Goal: Task Accomplishment & Management: Use online tool/utility

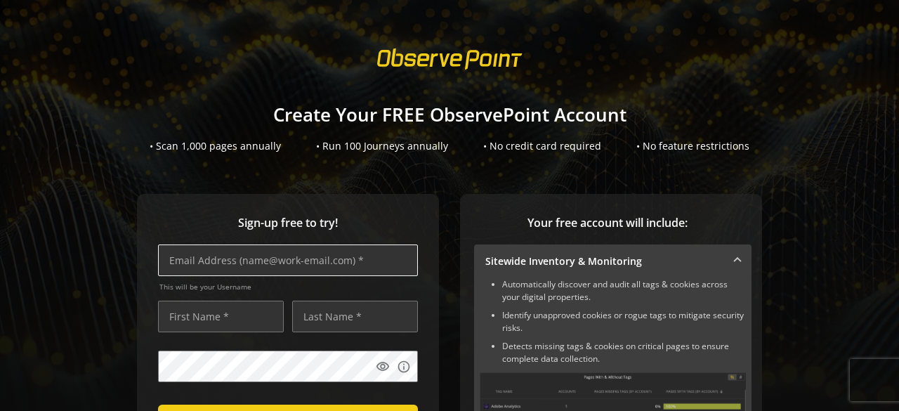
click at [337, 254] on input "text" at bounding box center [288, 260] width 260 height 32
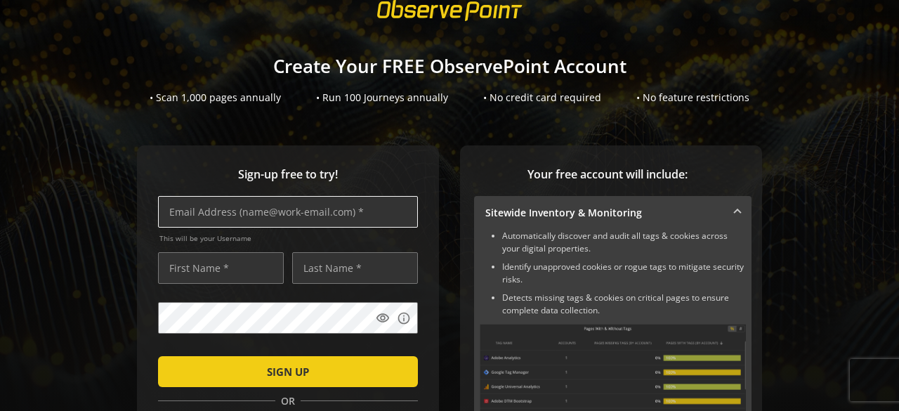
scroll to position [49, 0]
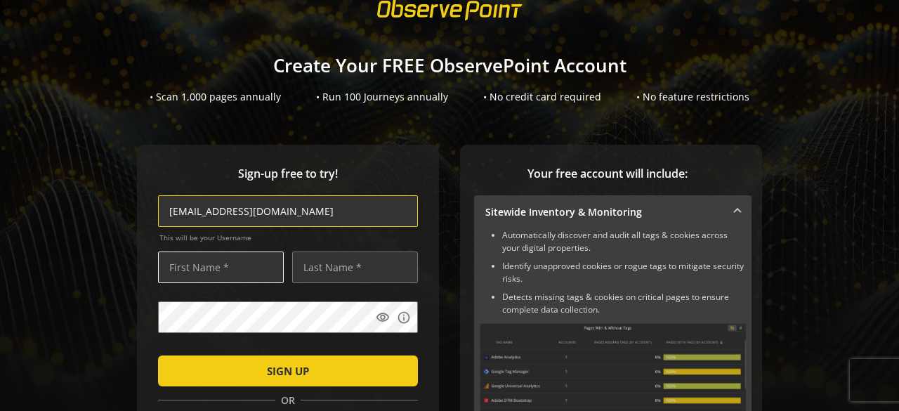
type input "[EMAIL_ADDRESS][DOMAIN_NAME]"
click at [238, 258] on input "text" at bounding box center [221, 267] width 126 height 32
type input "j"
type input "[PERSON_NAME]"
click at [336, 263] on input "text" at bounding box center [355, 267] width 126 height 32
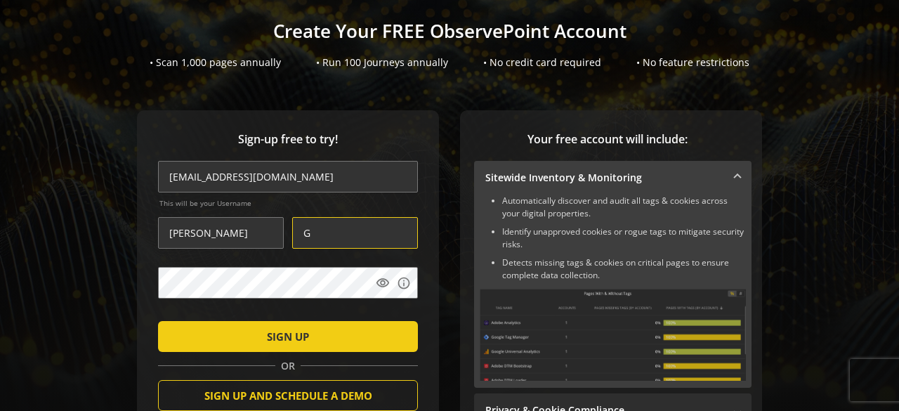
scroll to position [79, 0]
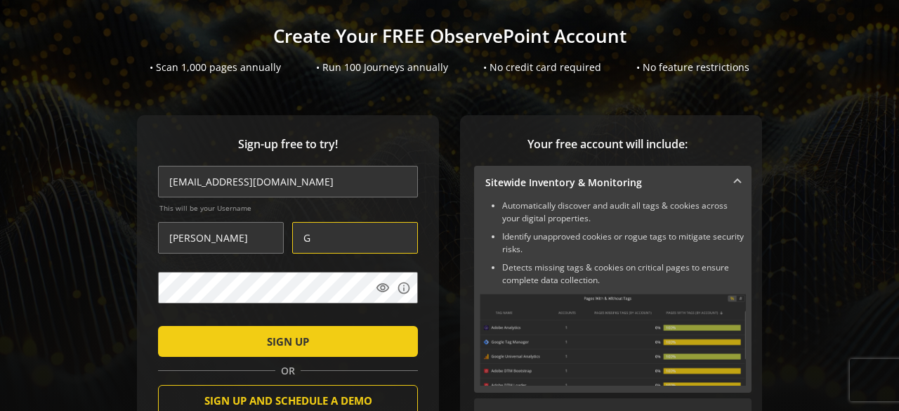
type input "G"
click at [386, 284] on mat-icon "visibility" at bounding box center [383, 288] width 14 height 14
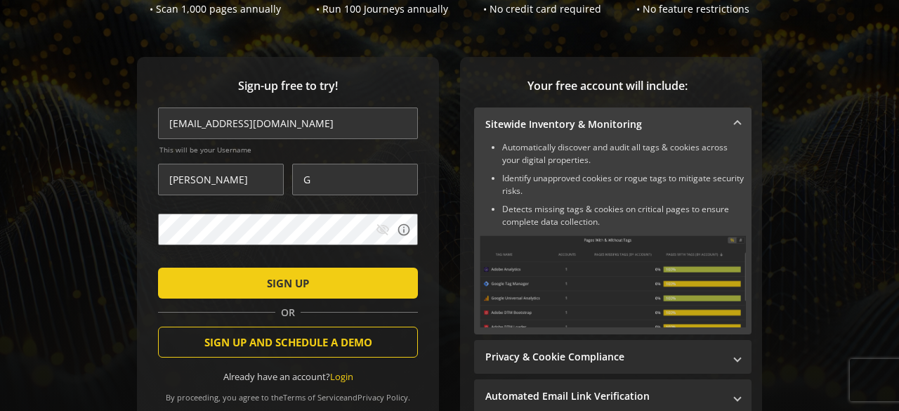
scroll to position [136, 0]
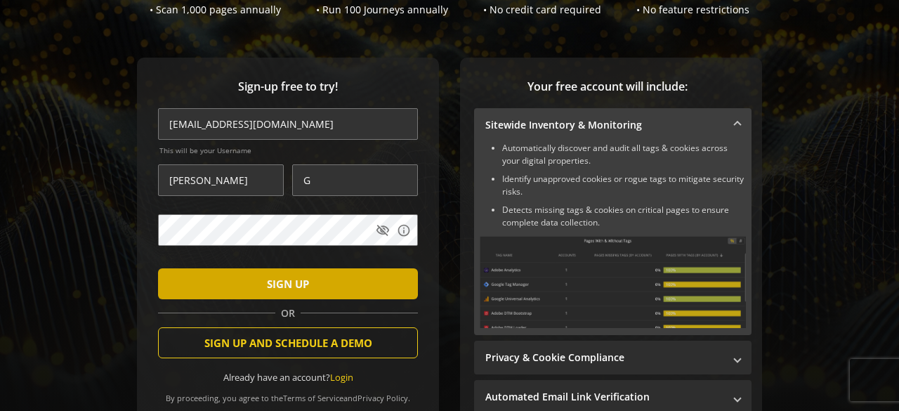
click at [268, 277] on span "SIGN UP" at bounding box center [288, 283] width 42 height 25
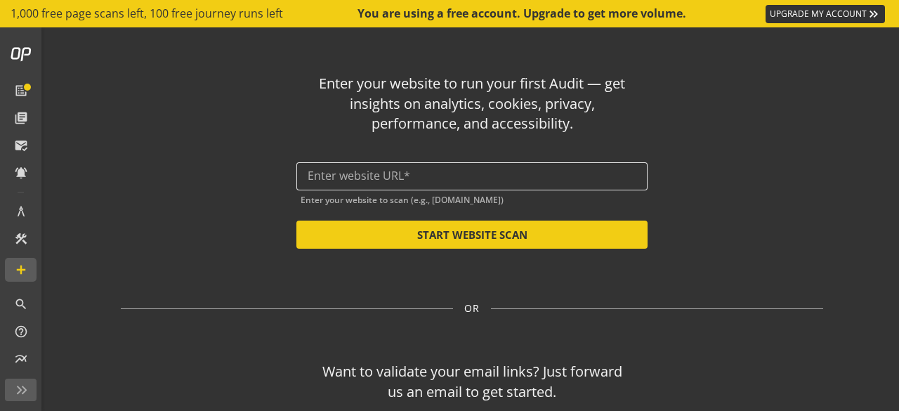
click at [454, 182] on input "text" at bounding box center [472, 175] width 329 height 13
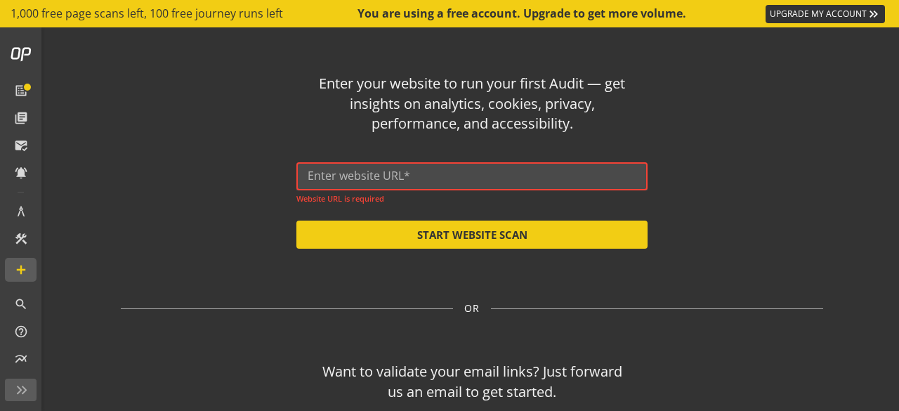
click at [445, 173] on input "text" at bounding box center [472, 175] width 329 height 13
paste input "[URL][DOMAIN_NAME]"
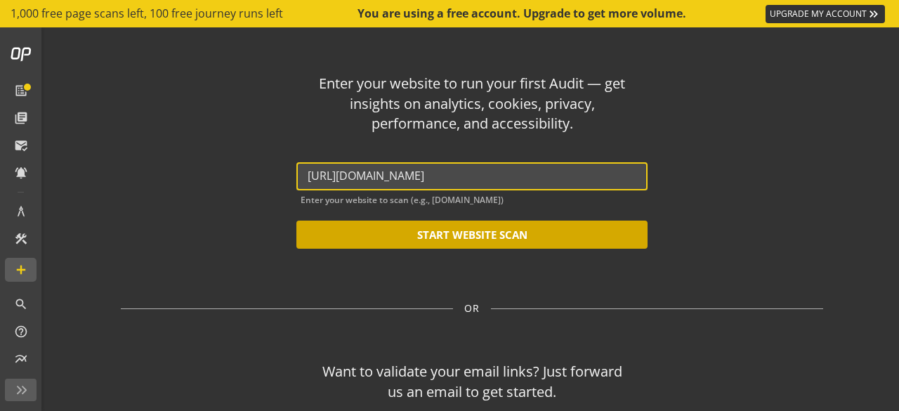
type input "[URL][DOMAIN_NAME]"
click at [452, 234] on button "START WEBSITE SCAN" at bounding box center [471, 235] width 351 height 28
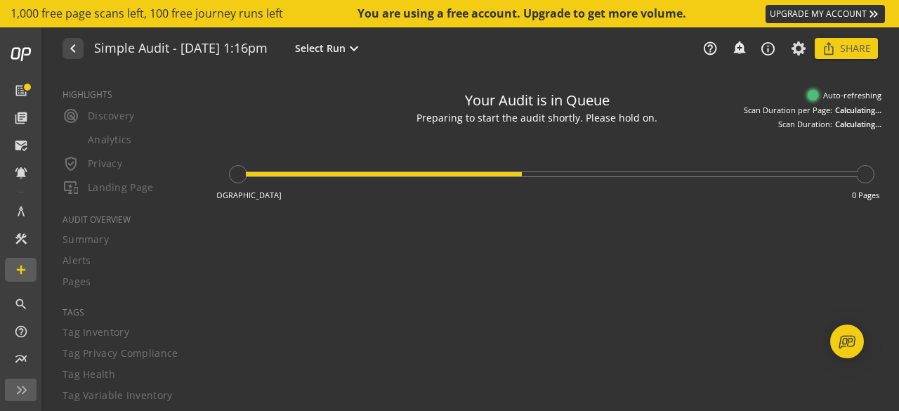
type textarea "Notes can include: -a description of what this audit is validating -changes in …"
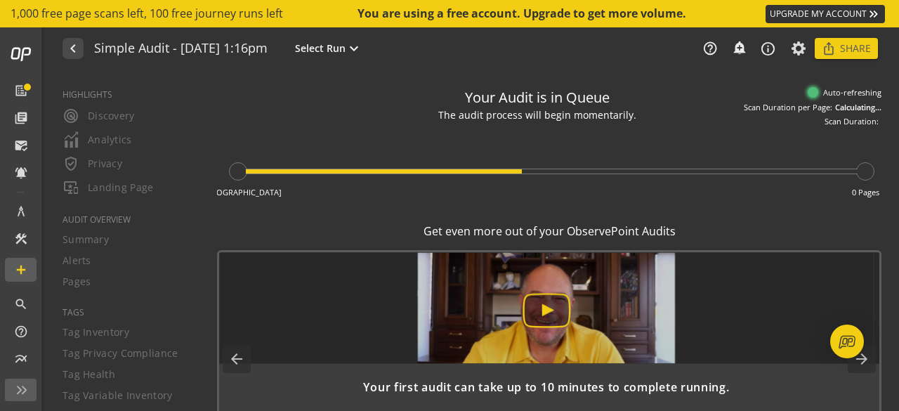
scroll to position [4, 0]
